Goal: Find specific page/section: Find specific page/section

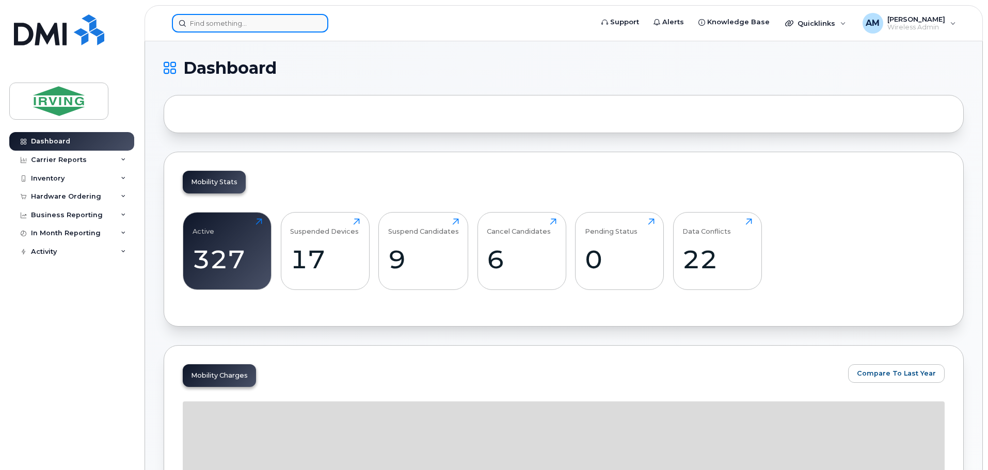
click at [269, 22] on input at bounding box center [250, 23] width 156 height 19
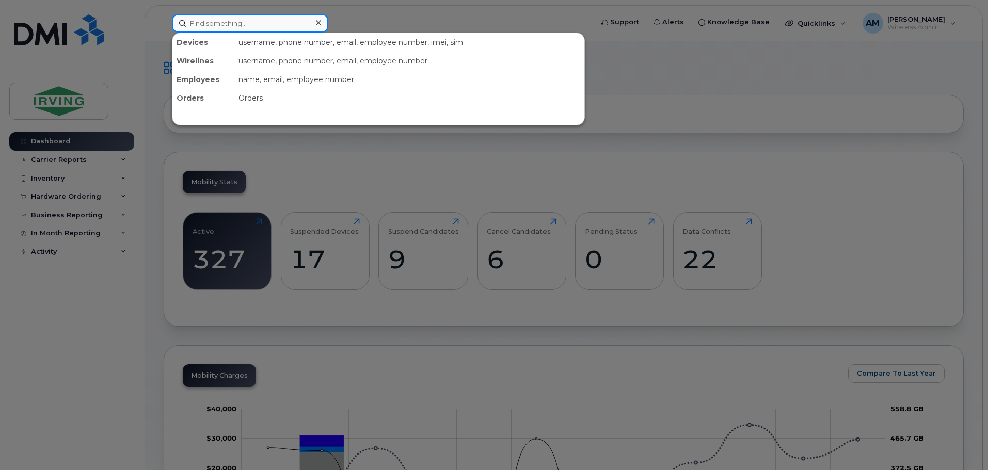
paste input "4164280480"
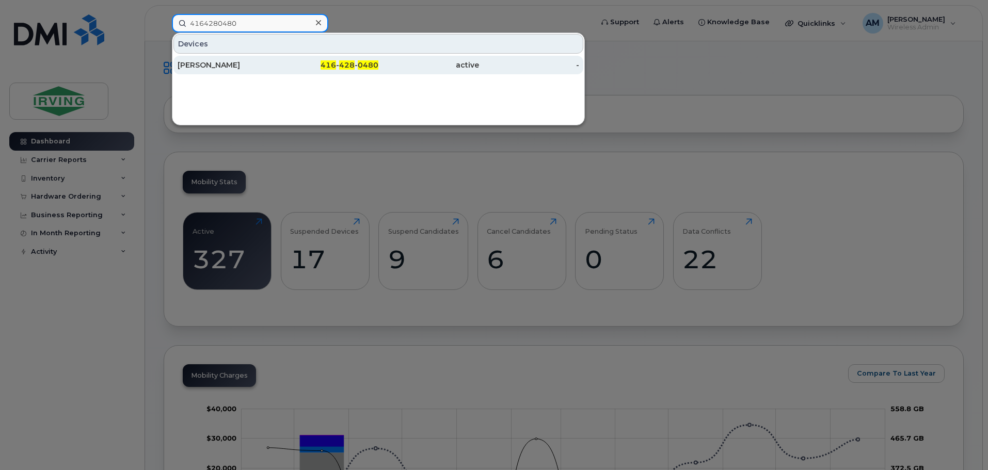
type input "4164280480"
click at [229, 65] on div "Sameera Narang" at bounding box center [228, 65] width 101 height 10
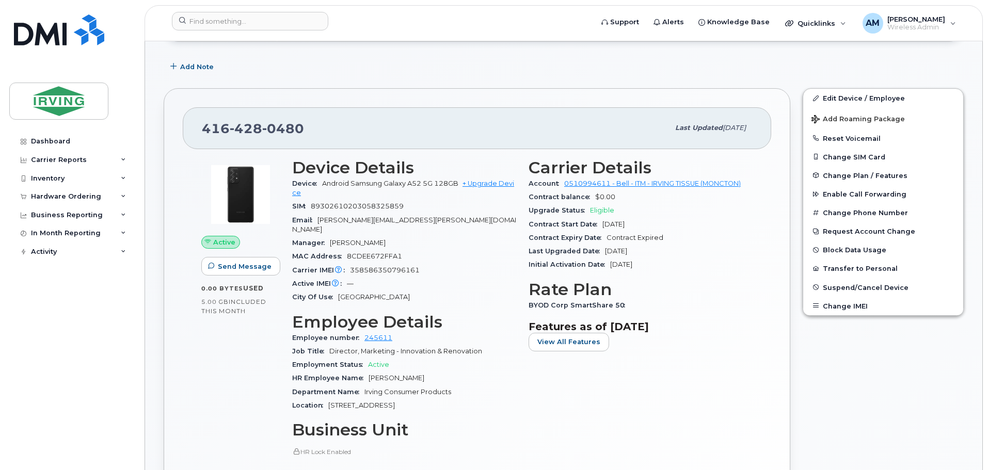
scroll to position [155, 0]
click at [86, 193] on div "Hardware Ordering" at bounding box center [66, 196] width 70 height 8
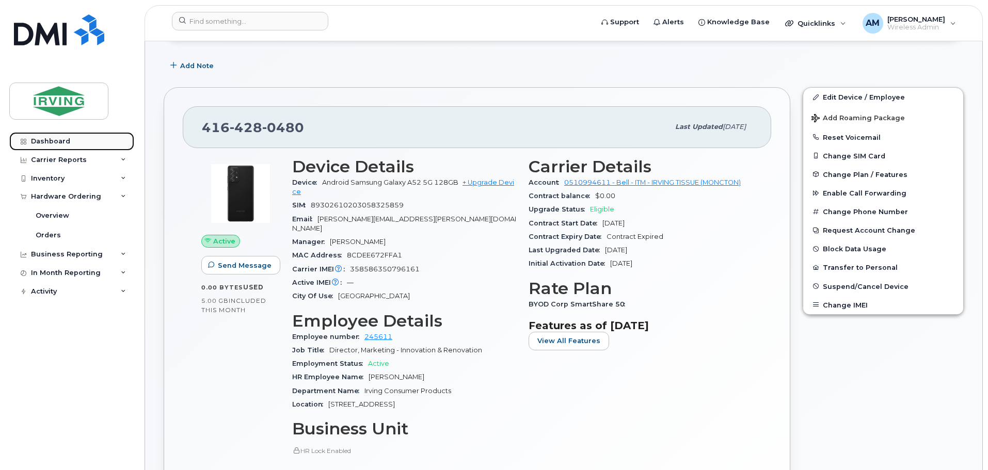
click at [66, 136] on link "Dashboard" at bounding box center [71, 141] width 125 height 19
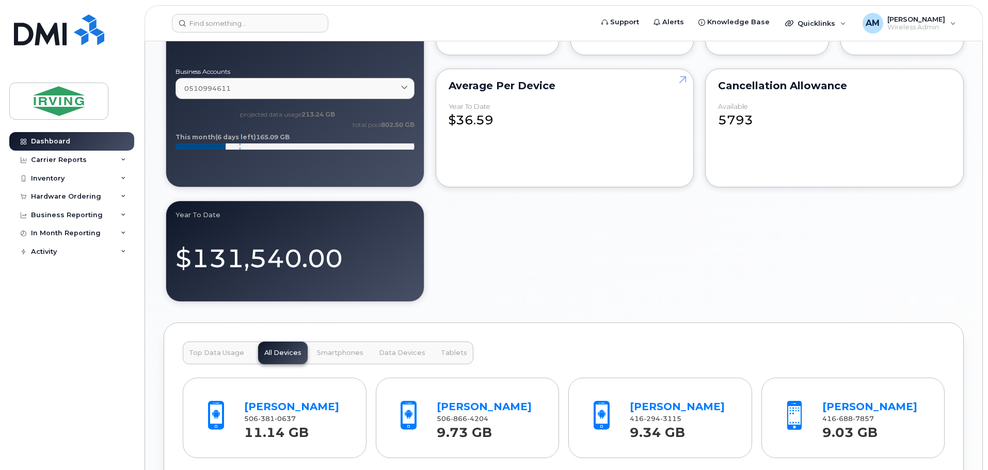
scroll to position [877, 0]
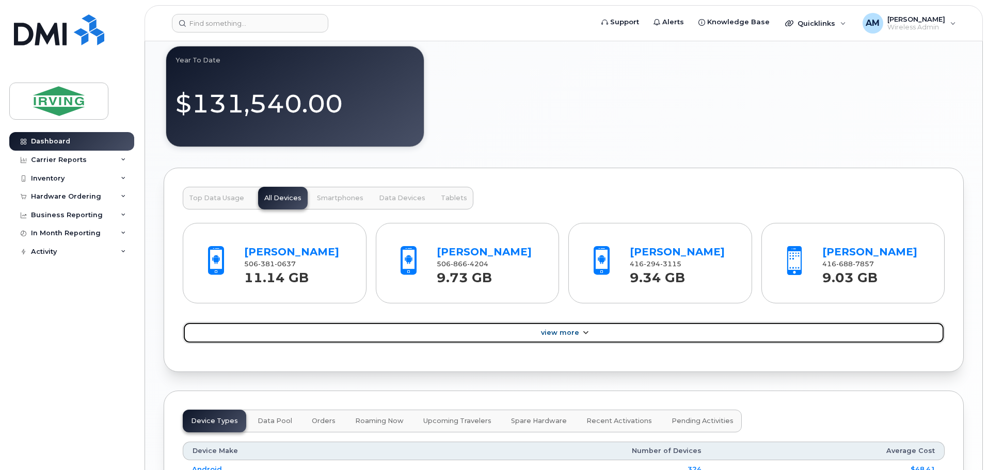
click at [615, 344] on link "View More" at bounding box center [564, 333] width 762 height 22
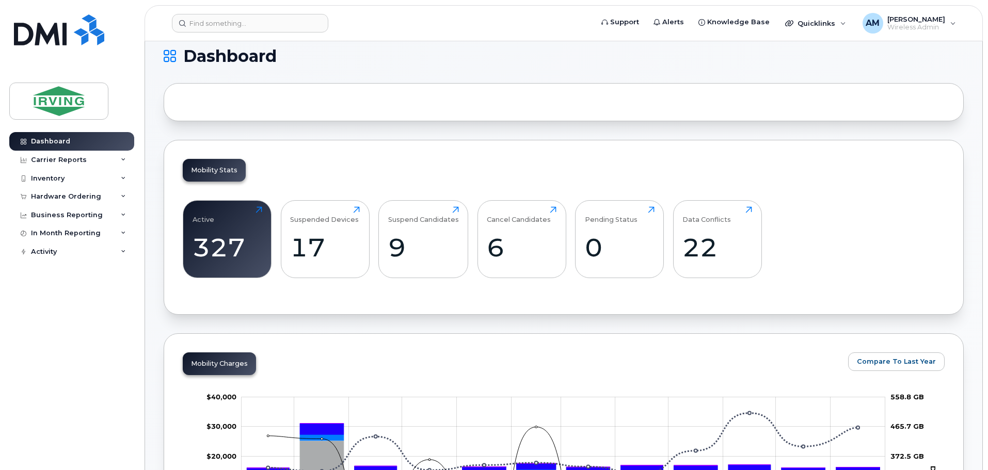
scroll to position [0, 0]
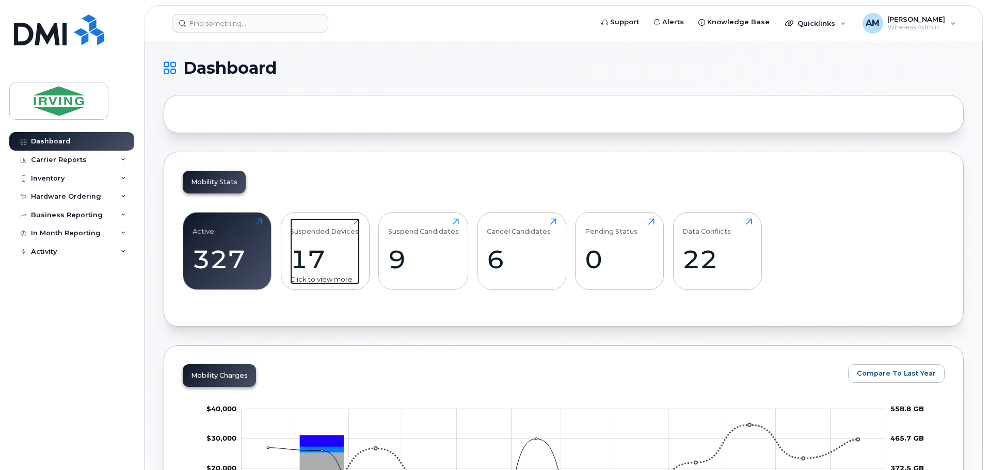
click at [325, 248] on div "17" at bounding box center [325, 259] width 70 height 30
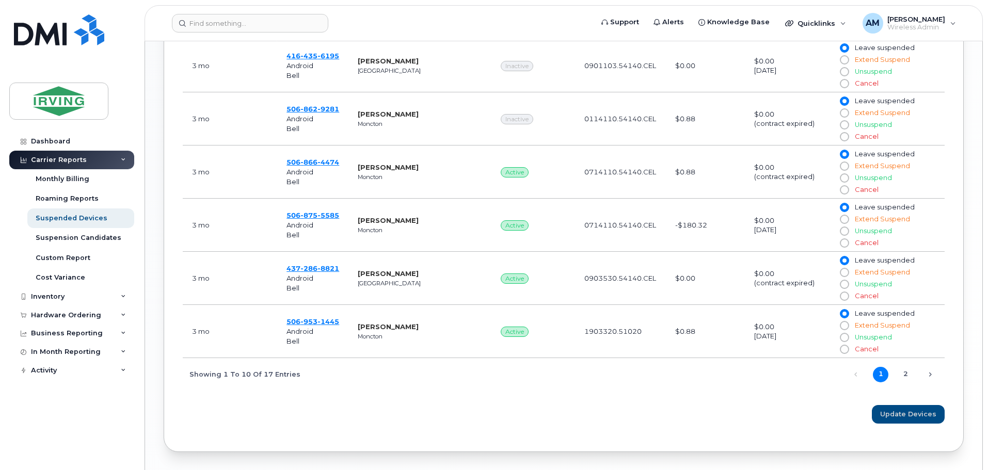
scroll to position [723, 0]
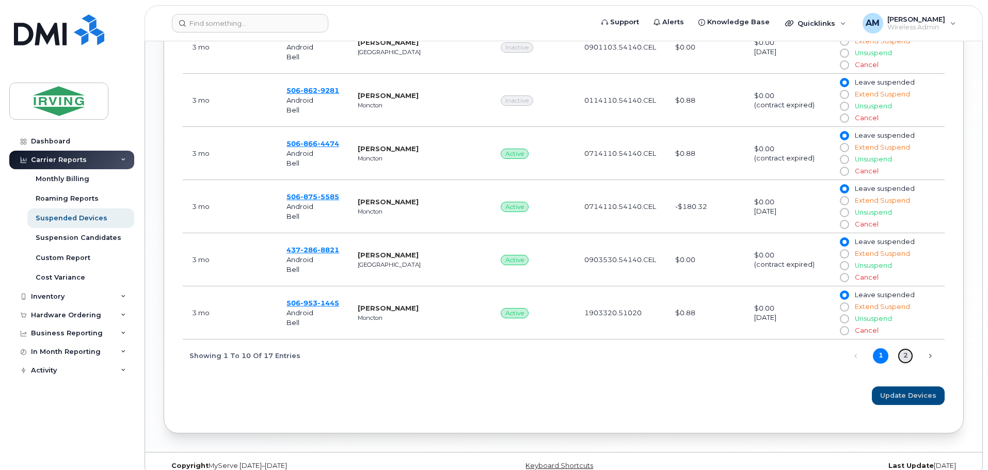
click at [909, 355] on link "2" at bounding box center [904, 355] width 15 height 15
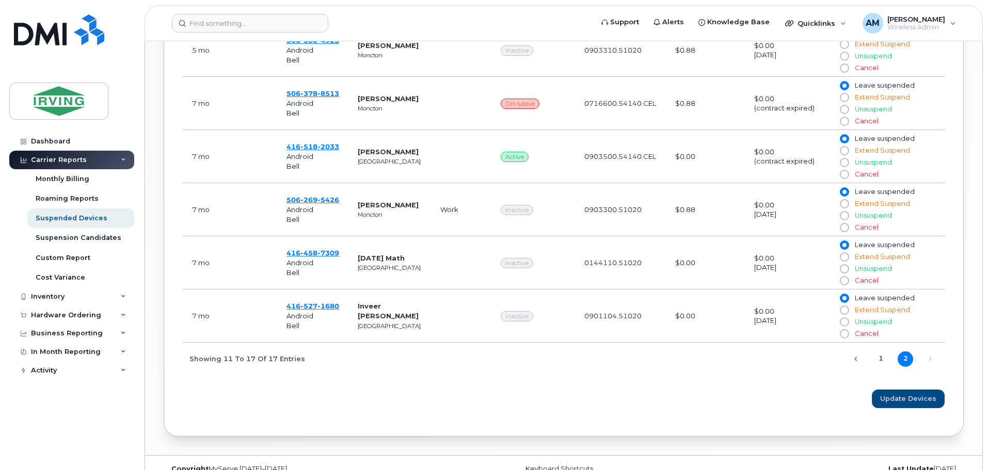
scroll to position [578, 0]
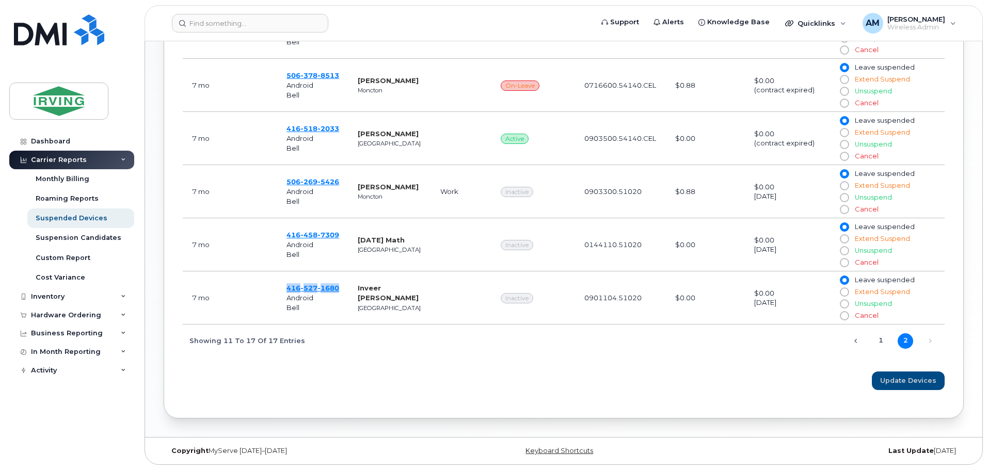
drag, startPoint x: 343, startPoint y: 287, endPoint x: 277, endPoint y: 289, distance: 65.6
click at [277, 289] on td "416 527 1680 Android Bell" at bounding box center [312, 297] width 71 height 53
copy span "416 527 1680"
click at [902, 342] on link "2" at bounding box center [904, 340] width 15 height 15
click at [930, 342] on link "Next" at bounding box center [929, 340] width 15 height 15
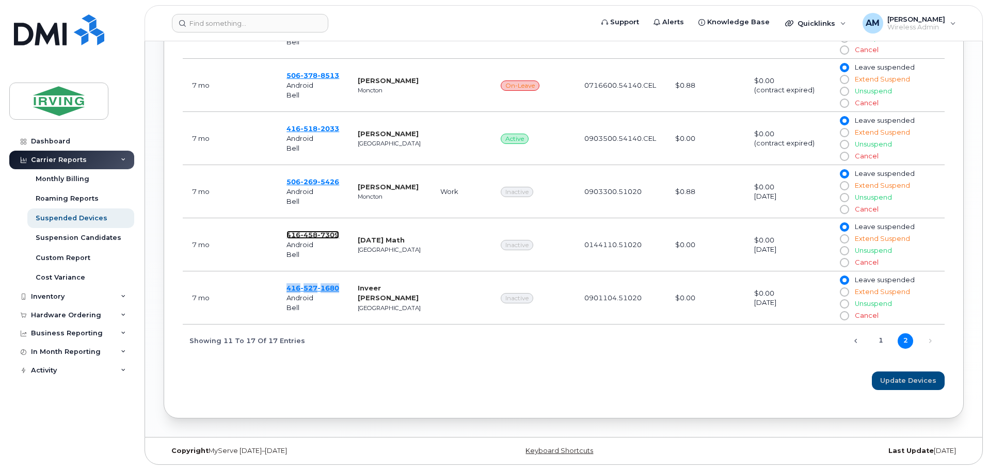
click at [327, 235] on span "7309" at bounding box center [328, 235] width 22 height 8
click at [307, 183] on span "269" at bounding box center [308, 182] width 17 height 8
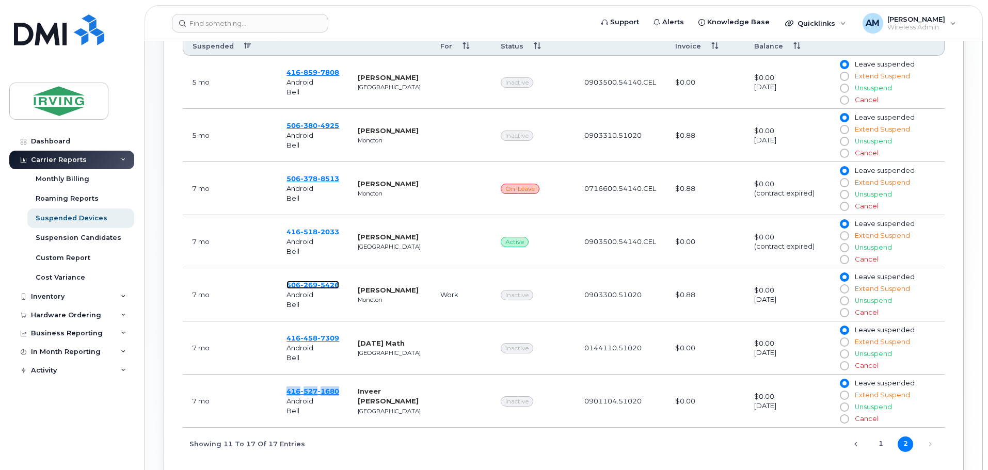
scroll to position [372, 0]
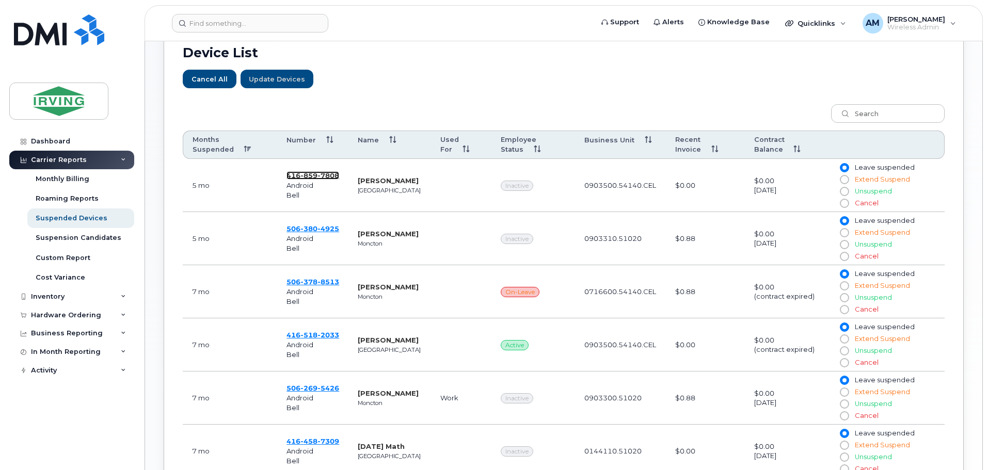
click at [309, 172] on span "859" at bounding box center [308, 175] width 17 height 8
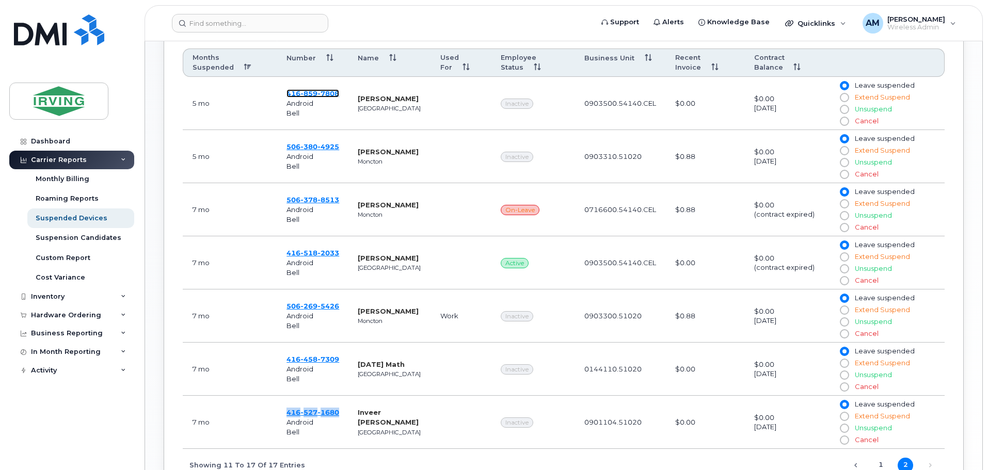
scroll to position [578, 0]
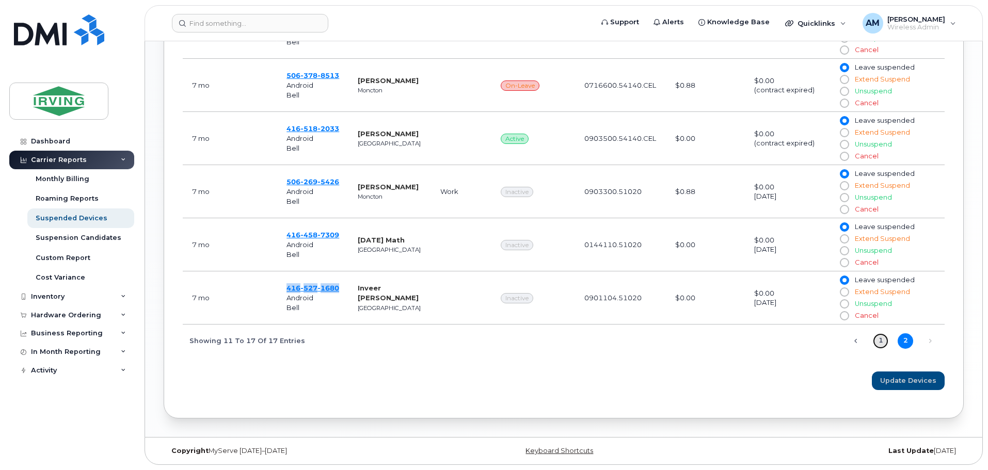
click at [880, 341] on link "1" at bounding box center [880, 340] width 15 height 15
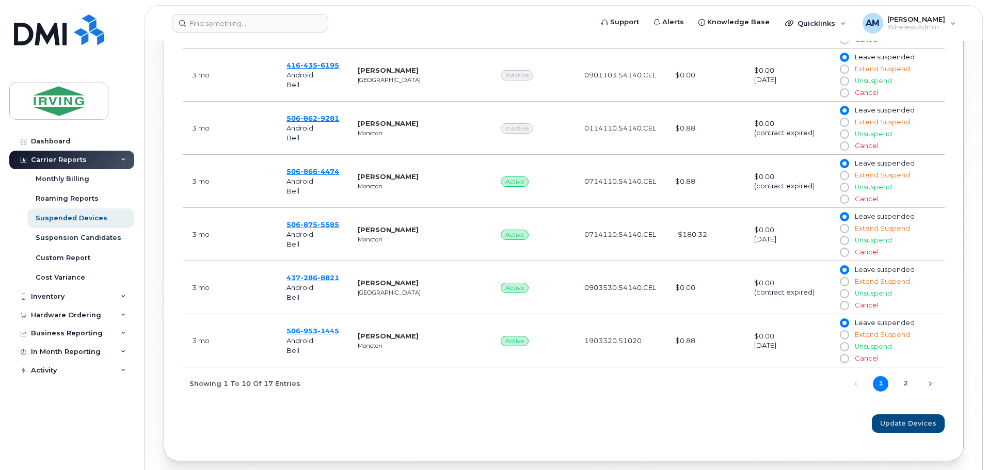
scroll to position [733, 0]
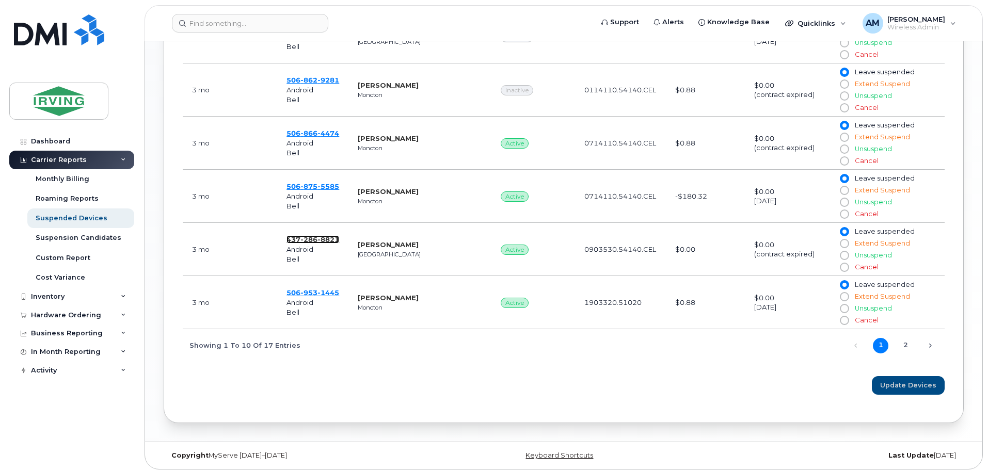
click at [304, 237] on span "286" at bounding box center [308, 239] width 17 height 8
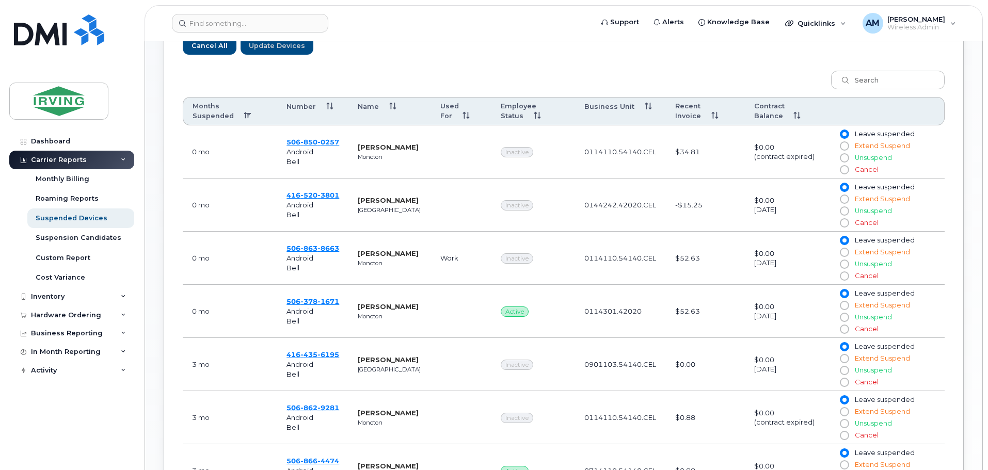
scroll to position [423, 0]
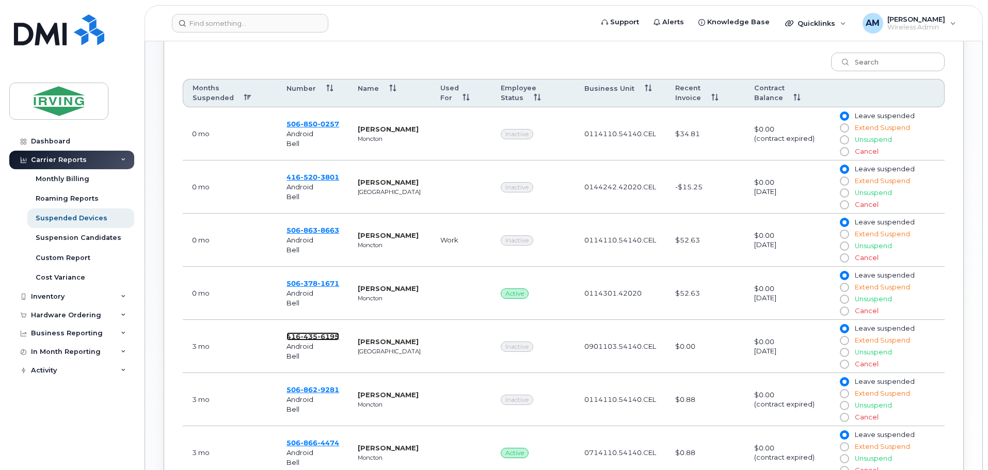
click at [322, 335] on span "6195" at bounding box center [328, 336] width 22 height 8
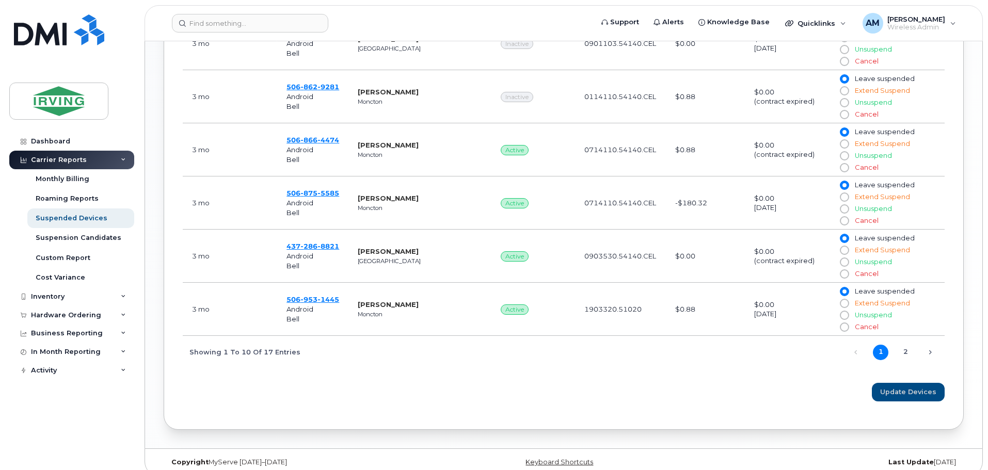
scroll to position [733, 0]
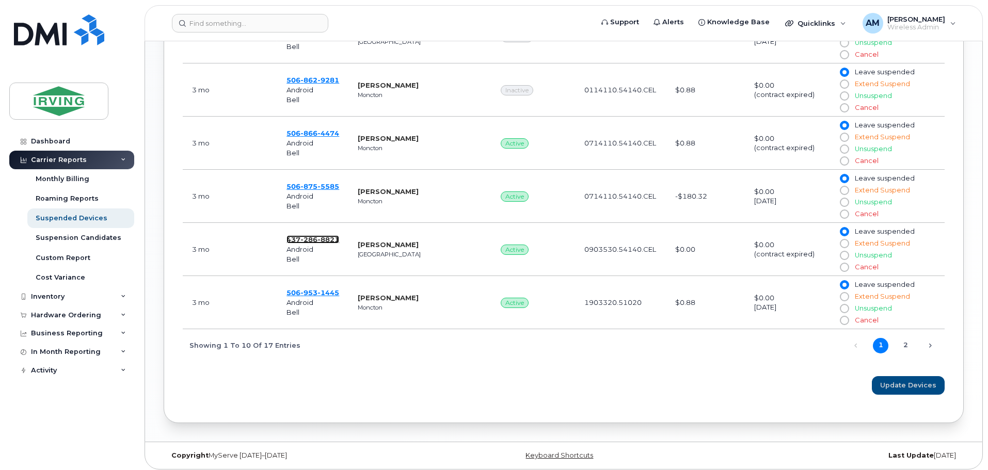
click at [313, 238] on span "286" at bounding box center [308, 239] width 17 height 8
click at [906, 344] on link "2" at bounding box center [904, 345] width 15 height 15
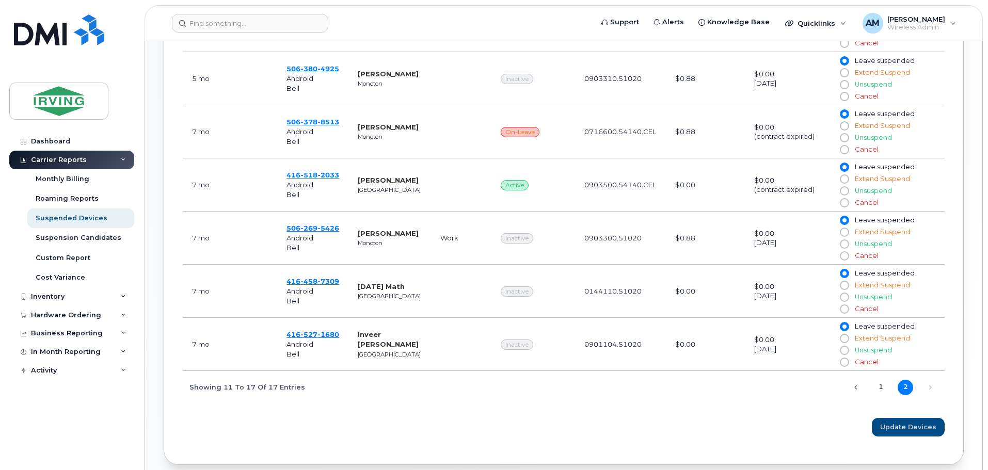
scroll to position [475, 0]
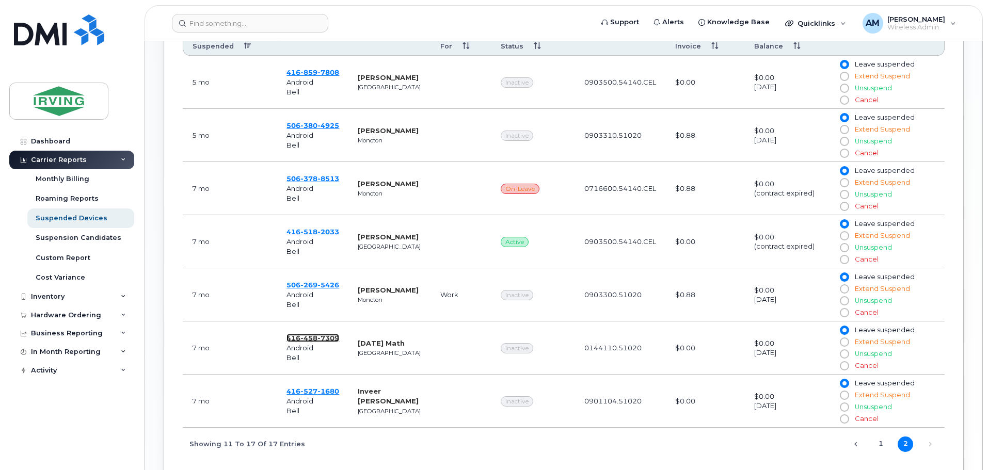
click at [316, 336] on span "458" at bounding box center [308, 338] width 17 height 8
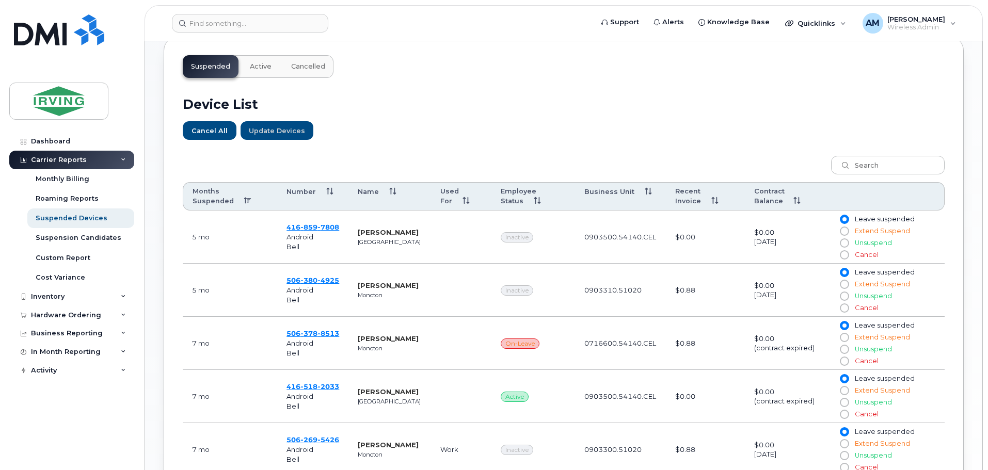
scroll to position [423, 0]
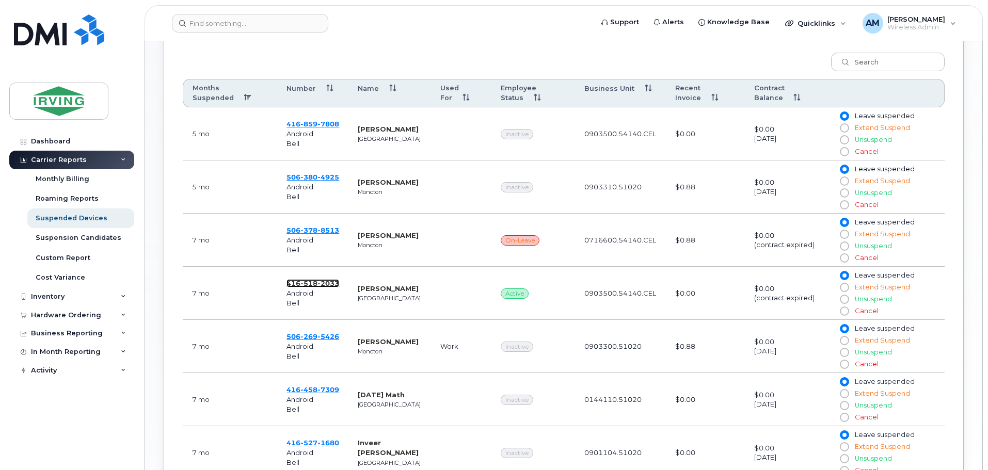
click at [323, 281] on span "2033" at bounding box center [328, 283] width 22 height 8
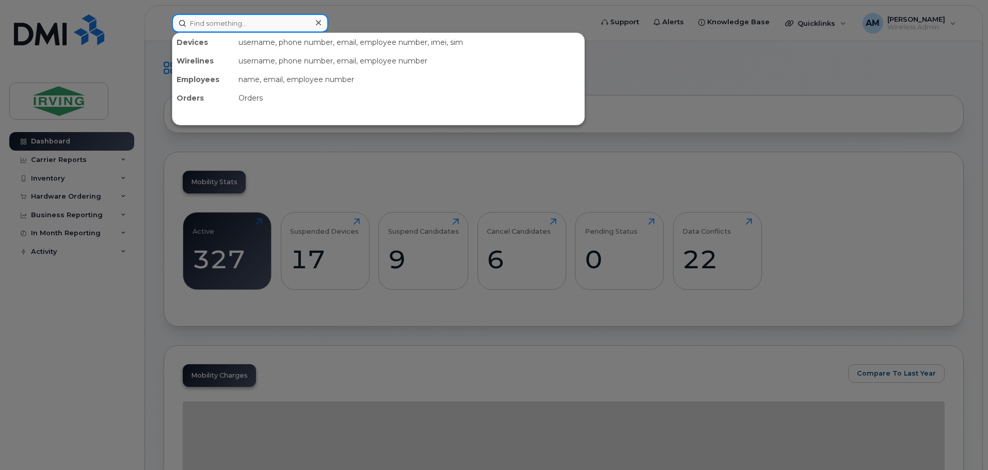
paste input "4165271680"
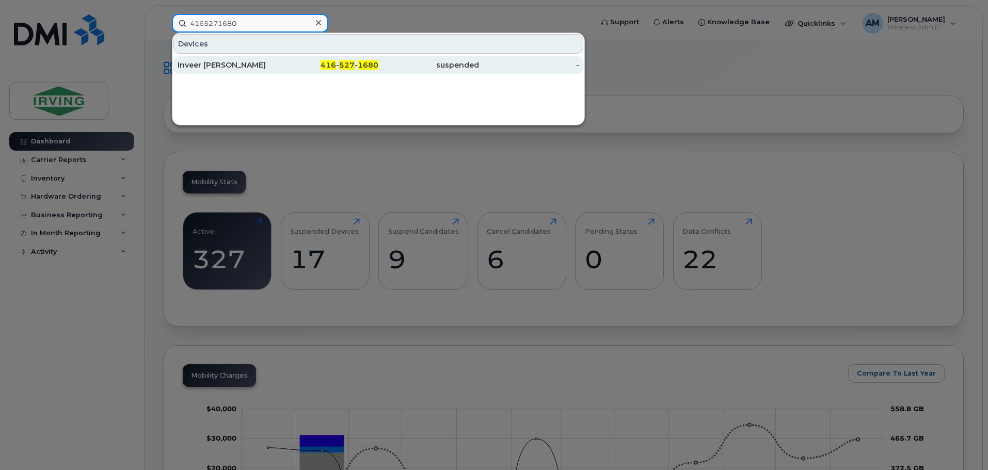
type input "4165271680"
click at [213, 63] on div "Inveer Pooni" at bounding box center [228, 65] width 101 height 10
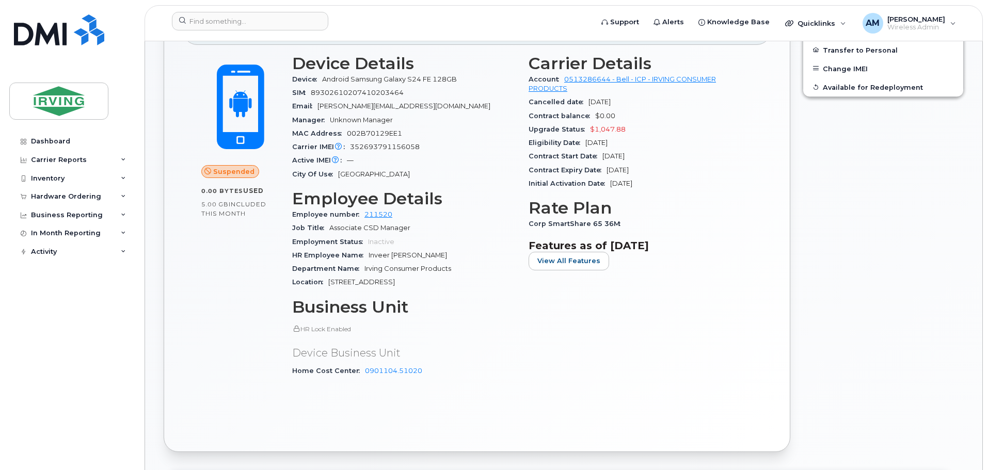
scroll to position [206, 0]
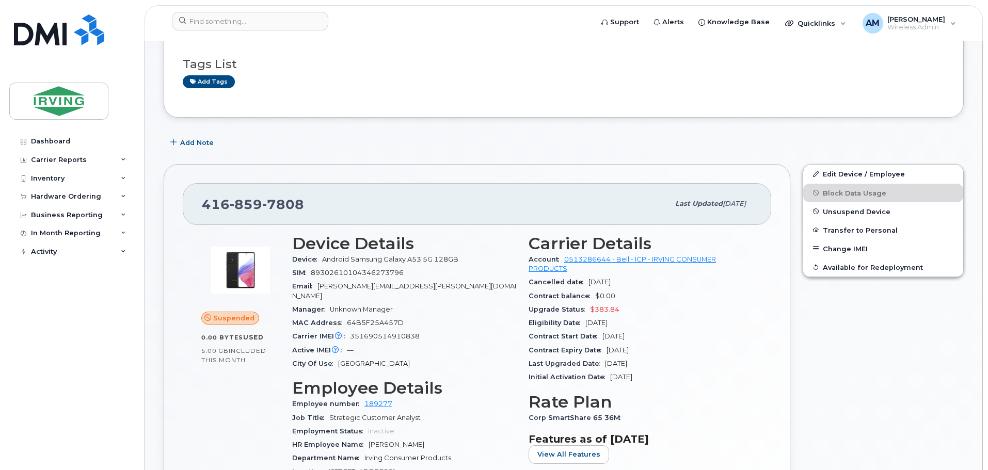
scroll to position [52, 0]
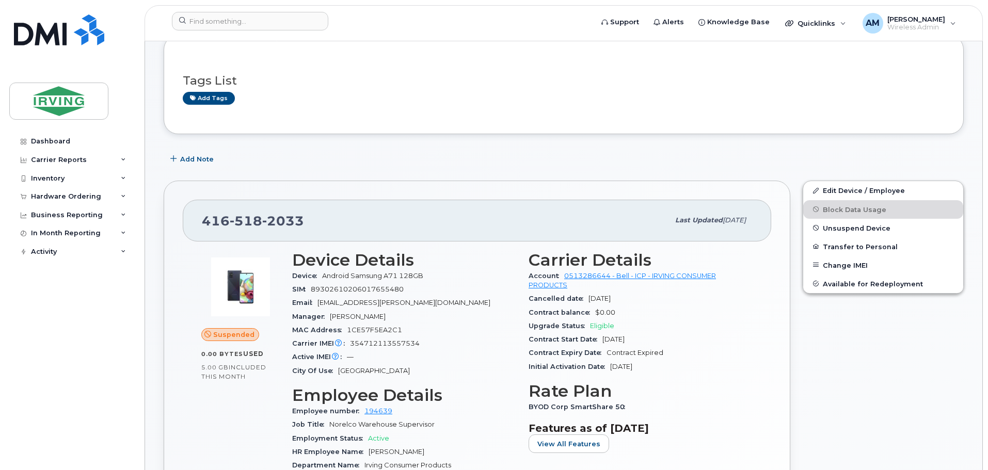
scroll to position [155, 0]
